Goal: Information Seeking & Learning: Check status

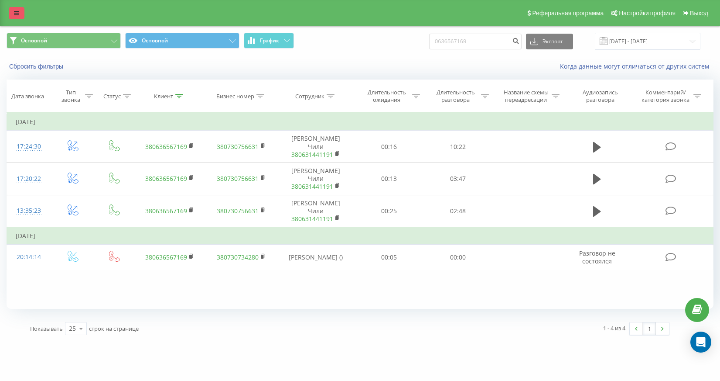
click at [14, 15] on icon at bounding box center [16, 13] width 5 height 6
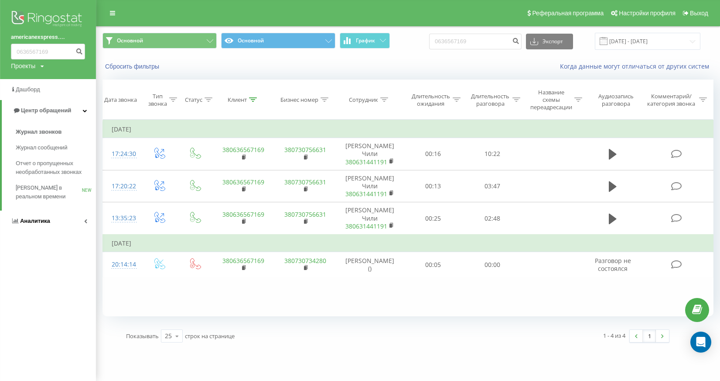
click at [33, 224] on span "Аналитика" at bounding box center [30, 220] width 39 height 9
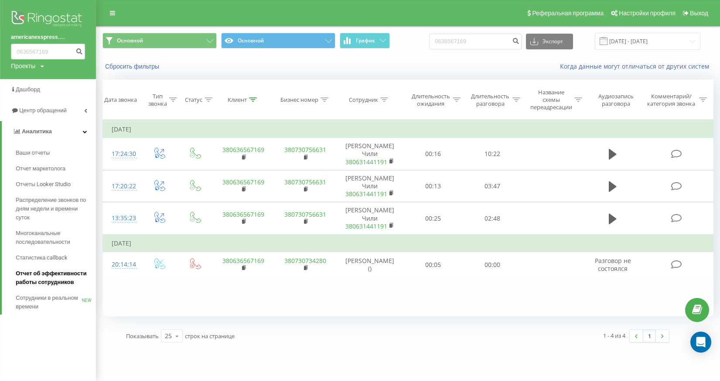
click at [50, 278] on span "Отчет об эффективности работы сотрудников" at bounding box center [54, 277] width 76 height 17
click at [69, 271] on span "Отчет об эффективности работы сотрудников" at bounding box center [54, 277] width 76 height 17
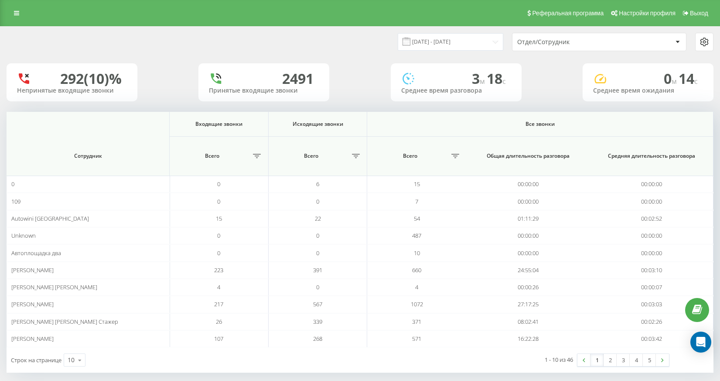
scroll to position [9, 0]
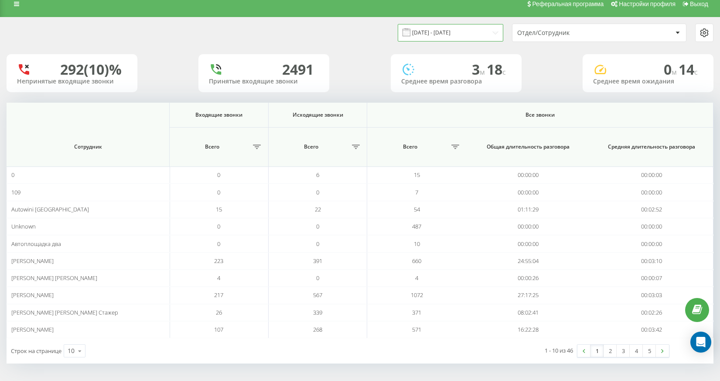
click at [450, 32] on input "[DATE] - [DATE]" at bounding box center [451, 32] width 106 height 17
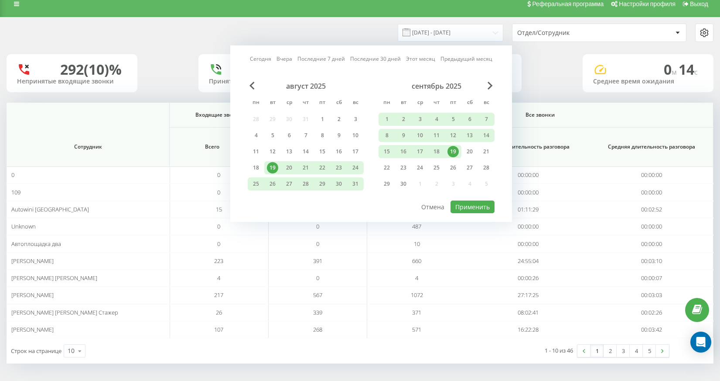
click at [257, 60] on link "Сегодня" at bounding box center [260, 59] width 21 height 8
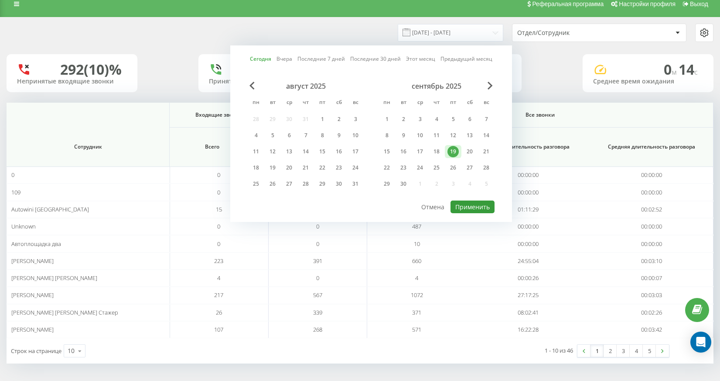
click at [466, 203] on button "Применить" at bounding box center [473, 206] width 44 height 13
type input "[DATE] - [DATE]"
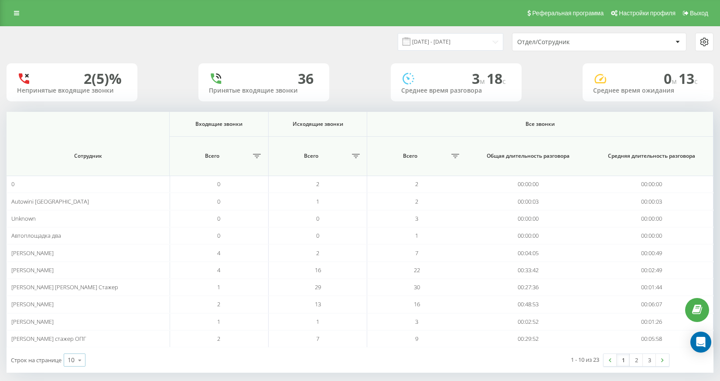
click at [76, 364] on icon at bounding box center [79, 359] width 13 height 17
click at [74, 347] on span "100" at bounding box center [73, 347] width 10 height 8
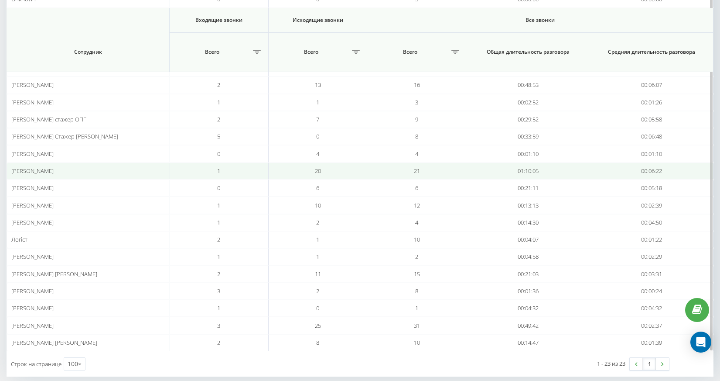
scroll to position [225, 0]
